Goal: Information Seeking & Learning: Learn about a topic

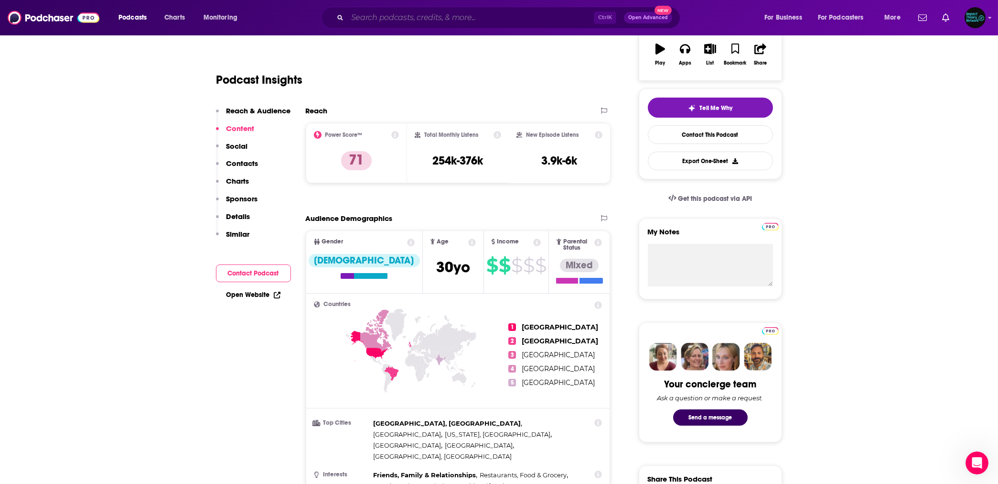
click at [389, 17] on input "Search podcasts, credits, & more..." at bounding box center [470, 17] width 247 height 15
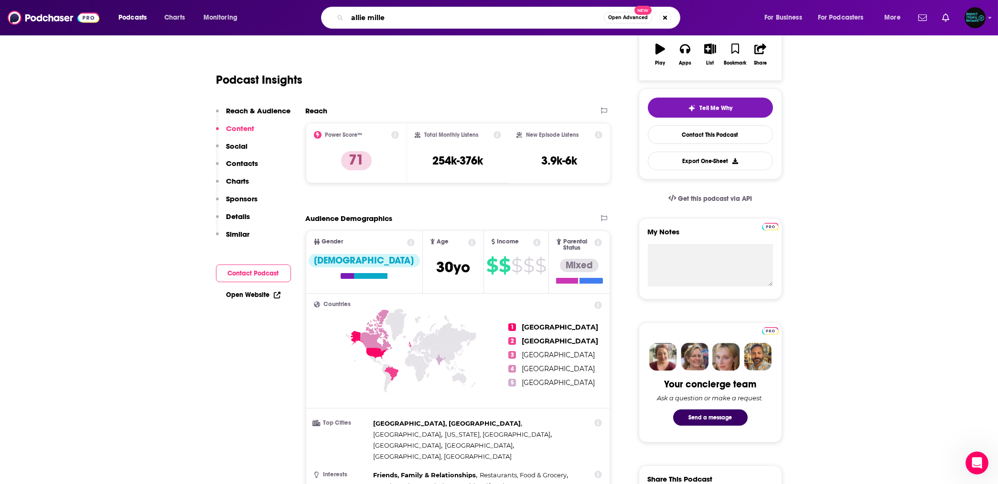
type input "[PERSON_NAME]"
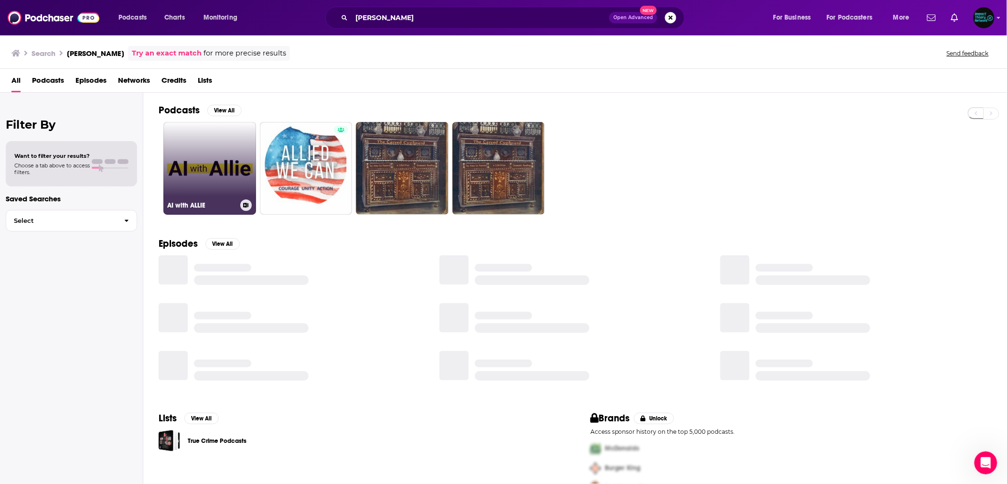
click at [202, 151] on link "AI with ALLIE" at bounding box center [209, 168] width 93 height 93
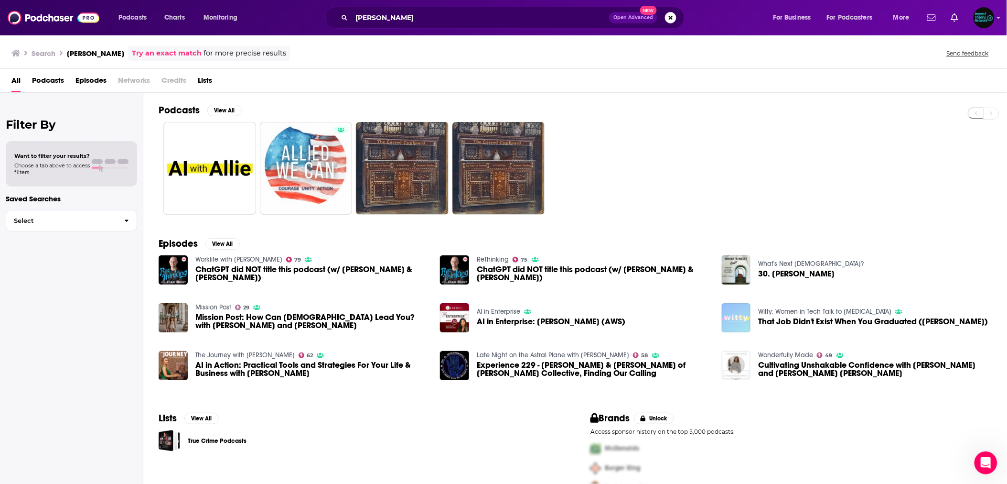
click at [795, 272] on span "30. [PERSON_NAME]" at bounding box center [796, 274] width 76 height 8
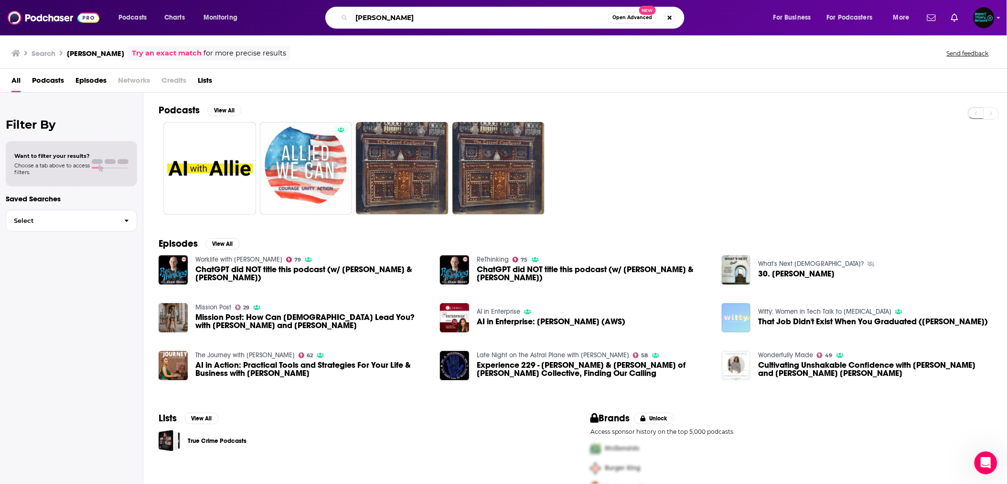
drag, startPoint x: 406, startPoint y: 19, endPoint x: 336, endPoint y: 15, distance: 69.9
click at [336, 15] on div "[PERSON_NAME] Open Advanced New" at bounding box center [504, 18] width 359 height 22
type input "[PERSON_NAME]"
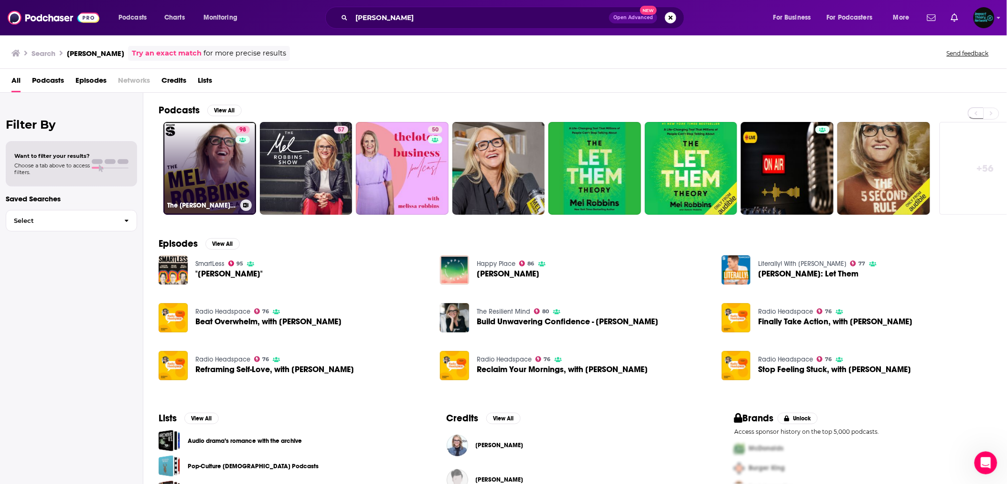
click at [213, 156] on link "98 The [PERSON_NAME] Podcast" at bounding box center [209, 168] width 93 height 93
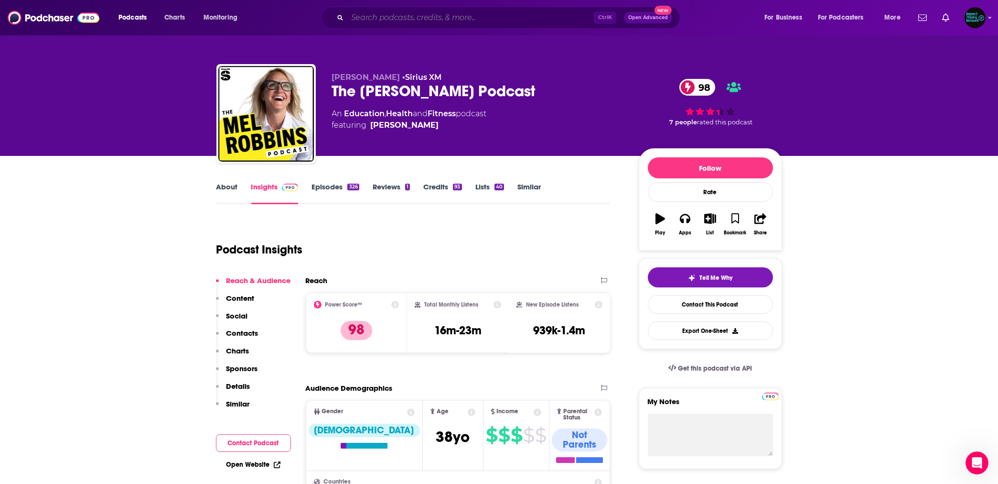
click at [390, 15] on input "Search podcasts, credits, & more..." at bounding box center [470, 17] width 247 height 15
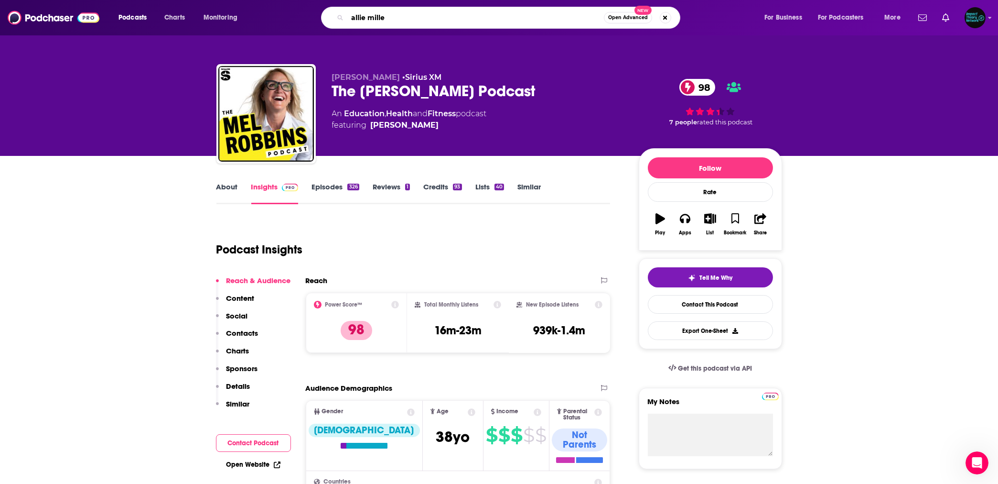
type input "[PERSON_NAME]"
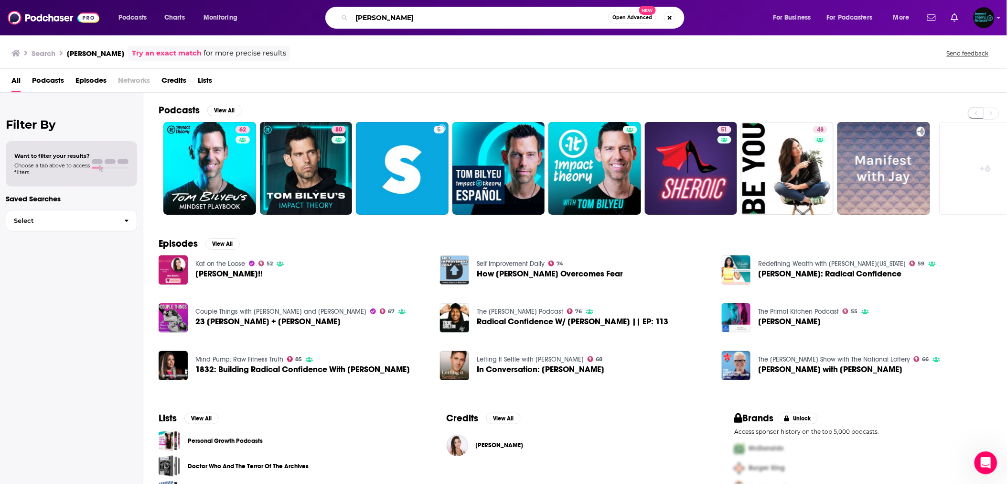
drag, startPoint x: 403, startPoint y: 17, endPoint x: 343, endPoint y: 17, distance: 60.2
click at [342, 17] on div "[PERSON_NAME] Open Advanced New" at bounding box center [504, 18] width 359 height 22
type input "[PERSON_NAME]"
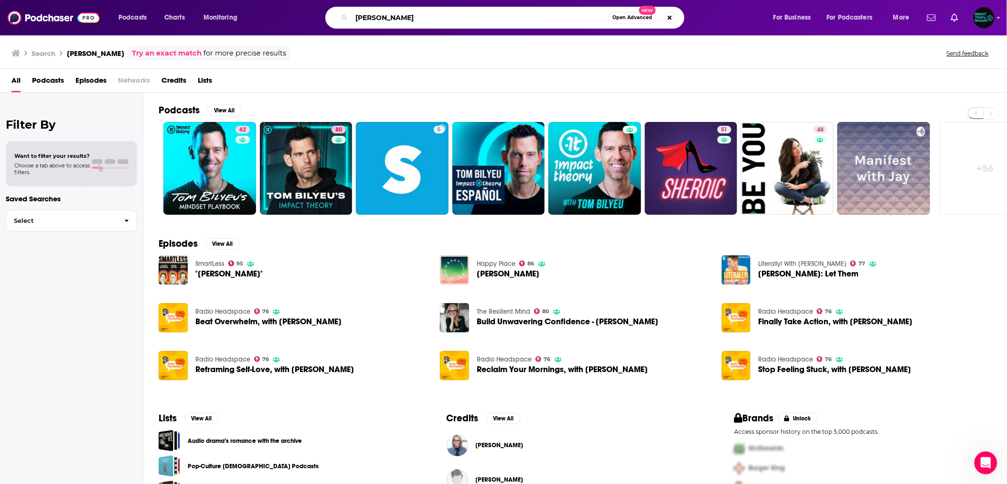
click at [578, 19] on input "[PERSON_NAME]" at bounding box center [480, 17] width 257 height 15
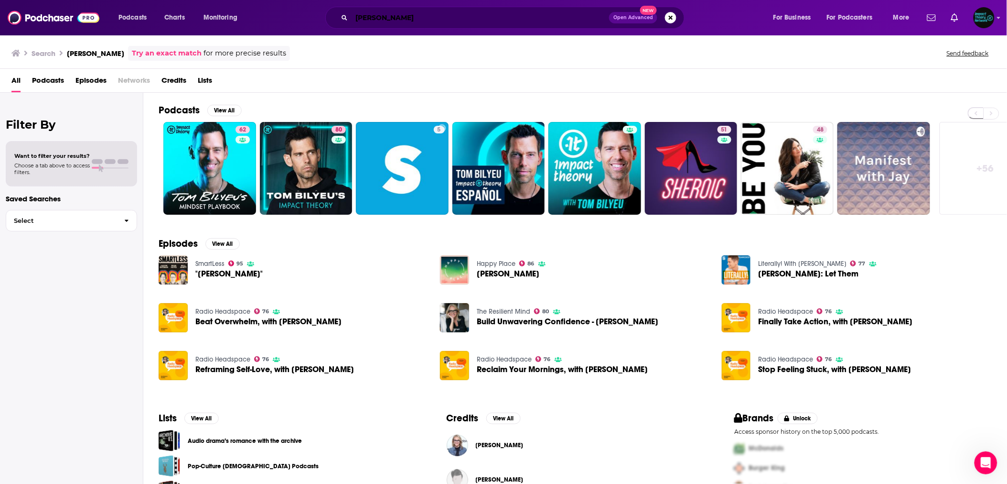
click at [393, 13] on input "[PERSON_NAME]" at bounding box center [481, 17] width 258 height 15
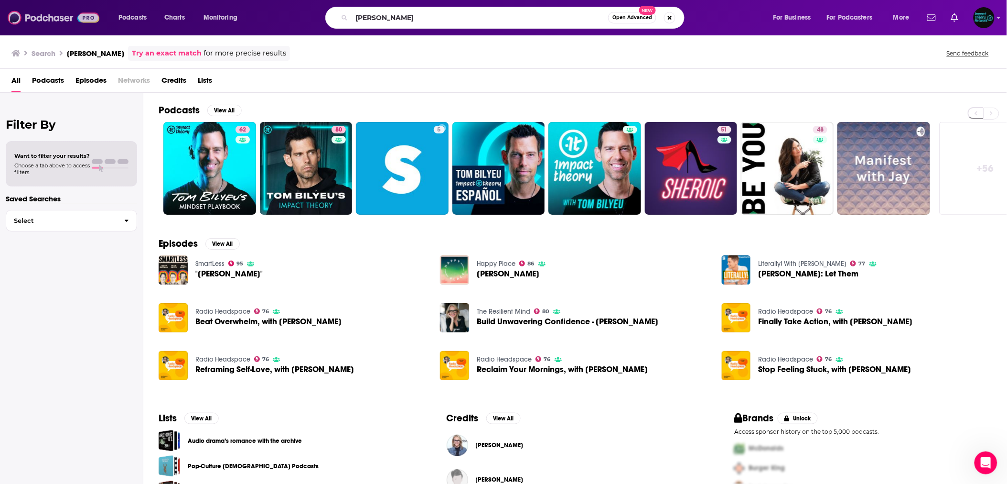
click at [49, 12] on img at bounding box center [54, 18] width 92 height 18
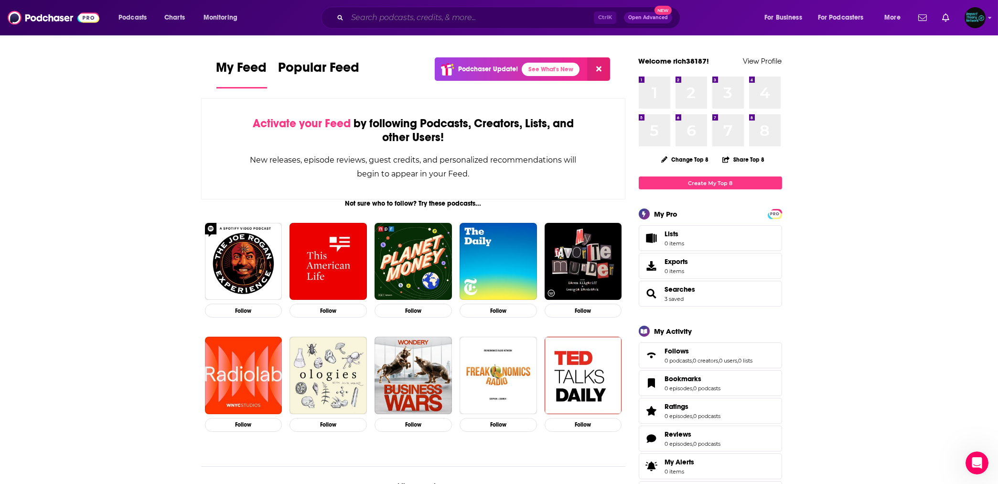
click at [393, 15] on input "Search podcasts, credits, & more..." at bounding box center [470, 17] width 247 height 15
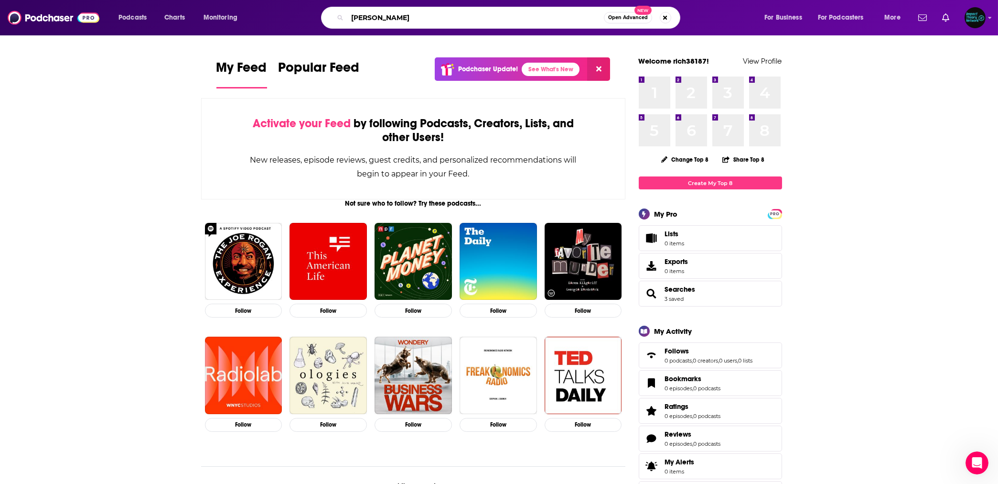
type input "[PERSON_NAME]"
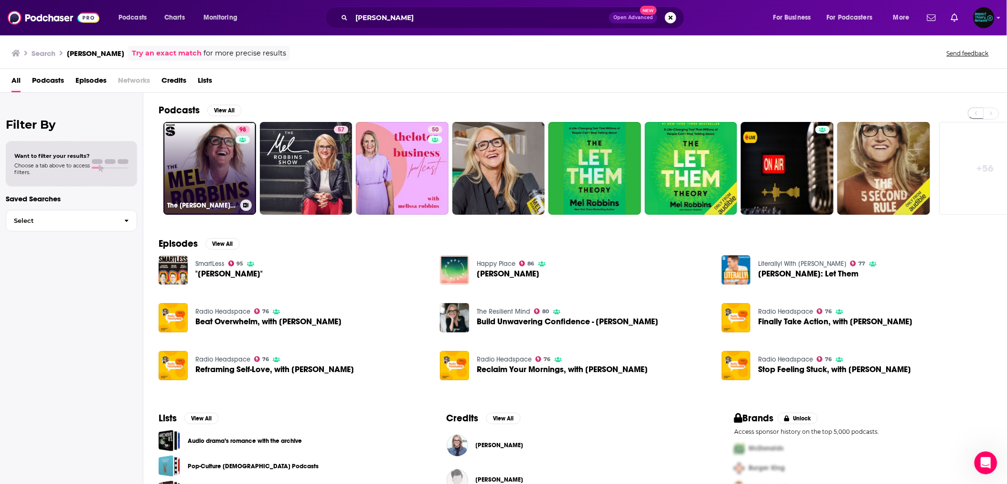
click at [214, 163] on link "98 The [PERSON_NAME] Podcast" at bounding box center [209, 168] width 93 height 93
